Goal: Task Accomplishment & Management: Use online tool/utility

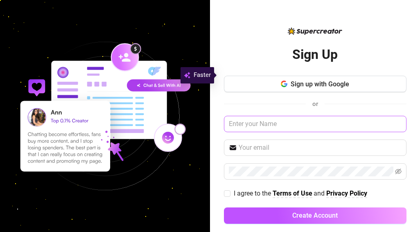
scroll to position [9, 0]
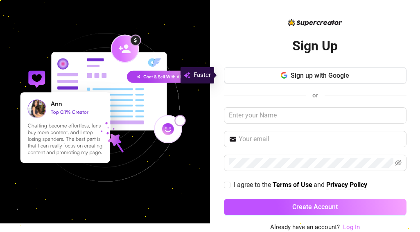
click at [345, 226] on link "Log In" at bounding box center [351, 227] width 17 height 7
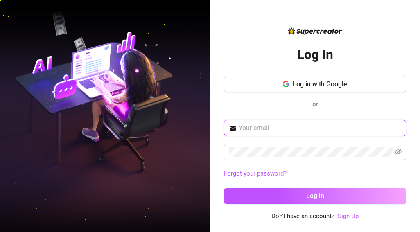
click at [289, 130] on input "text" at bounding box center [320, 128] width 163 height 10
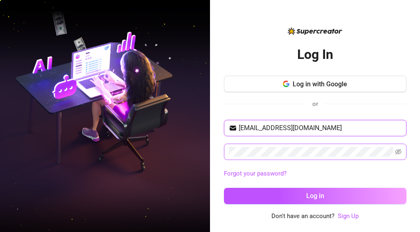
type input "[EMAIL_ADDRESS][DOMAIN_NAME]"
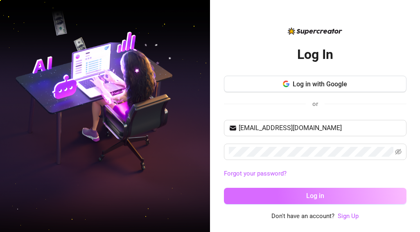
click at [232, 200] on button "Log in" at bounding box center [315, 196] width 183 height 16
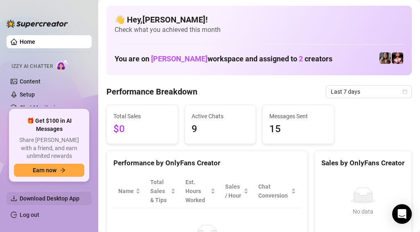
click at [55, 201] on span "Download Desktop App" at bounding box center [50, 198] width 60 height 7
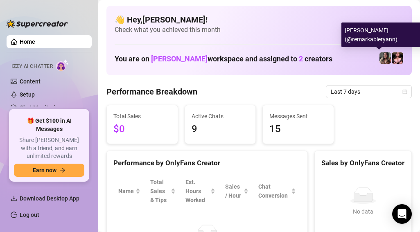
click at [380, 56] on img at bounding box center [385, 57] width 11 height 11
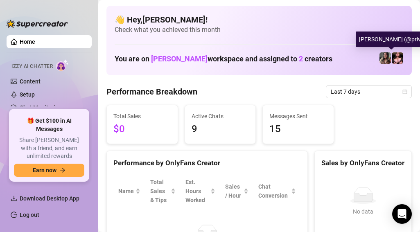
click at [392, 59] on img at bounding box center [397, 57] width 11 height 11
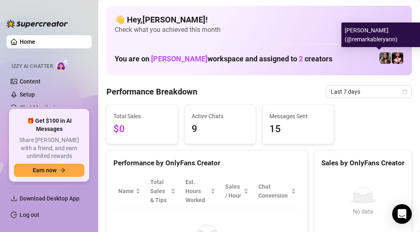
click at [381, 57] on img at bounding box center [385, 57] width 11 height 11
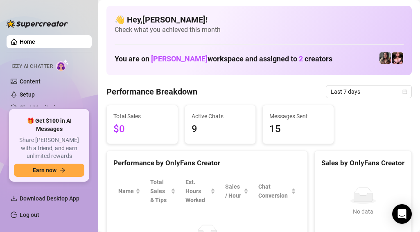
click at [27, 39] on link "Home" at bounding box center [28, 42] width 16 height 7
